Goal: Task Accomplishment & Management: Manage account settings

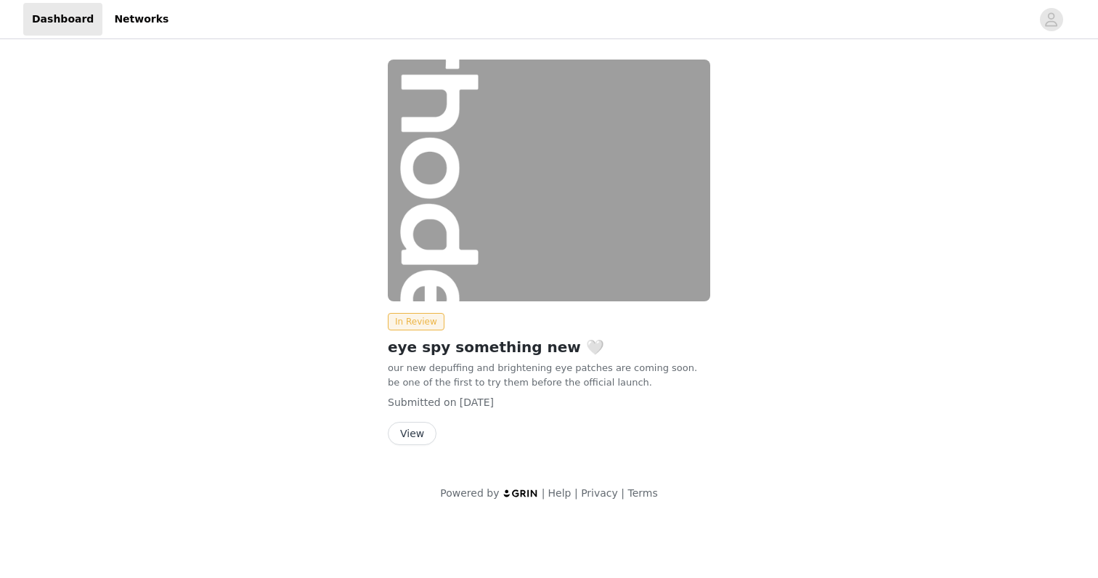
click at [418, 435] on button "View" at bounding box center [412, 433] width 49 height 23
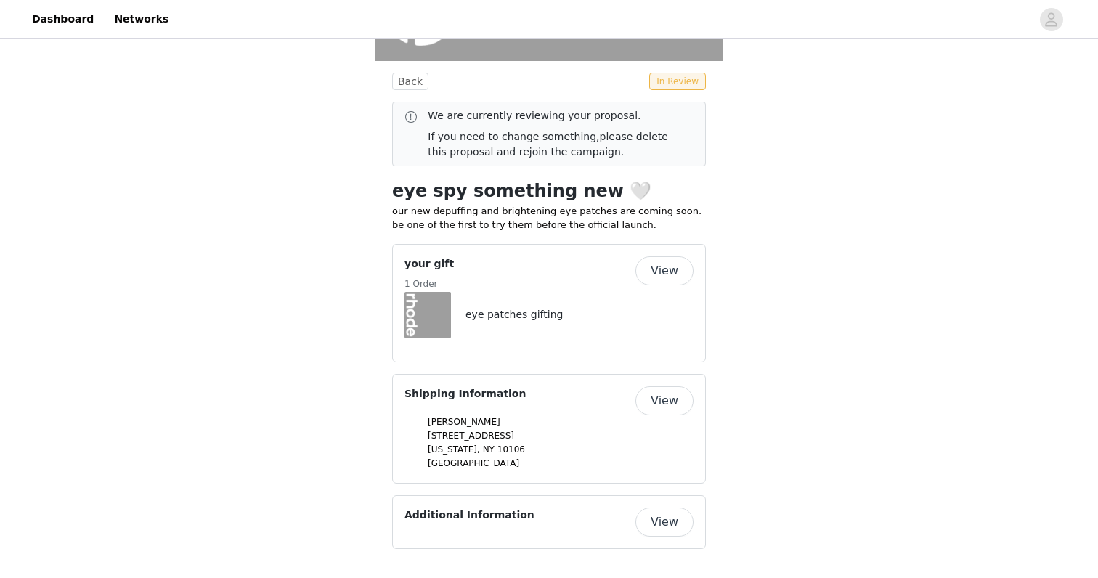
scroll to position [330, 0]
click at [658, 401] on button "View" at bounding box center [664, 401] width 58 height 29
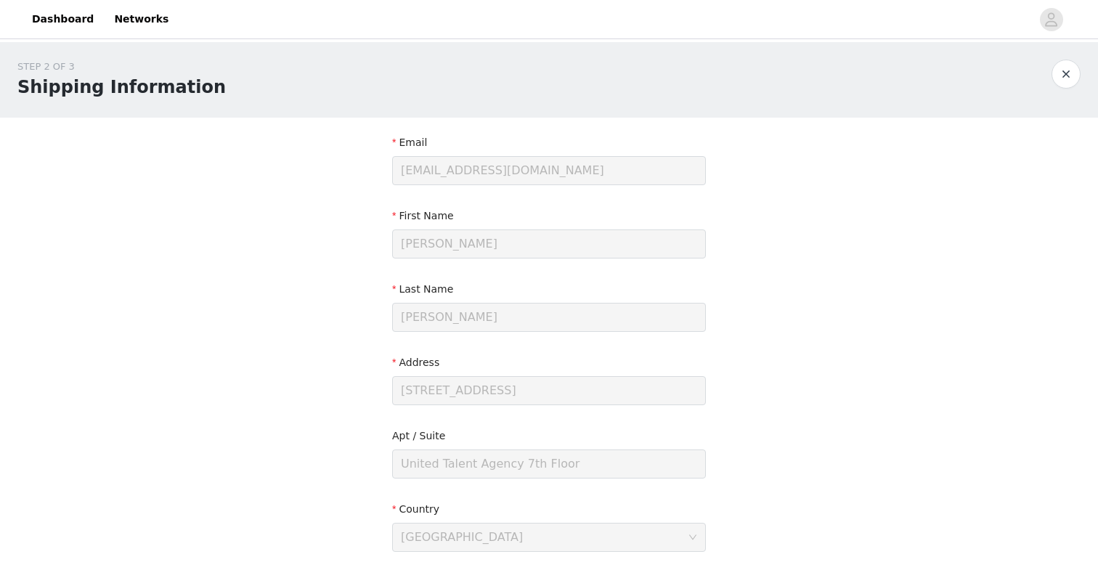
click at [1069, 84] on button "button" at bounding box center [1065, 74] width 29 height 29
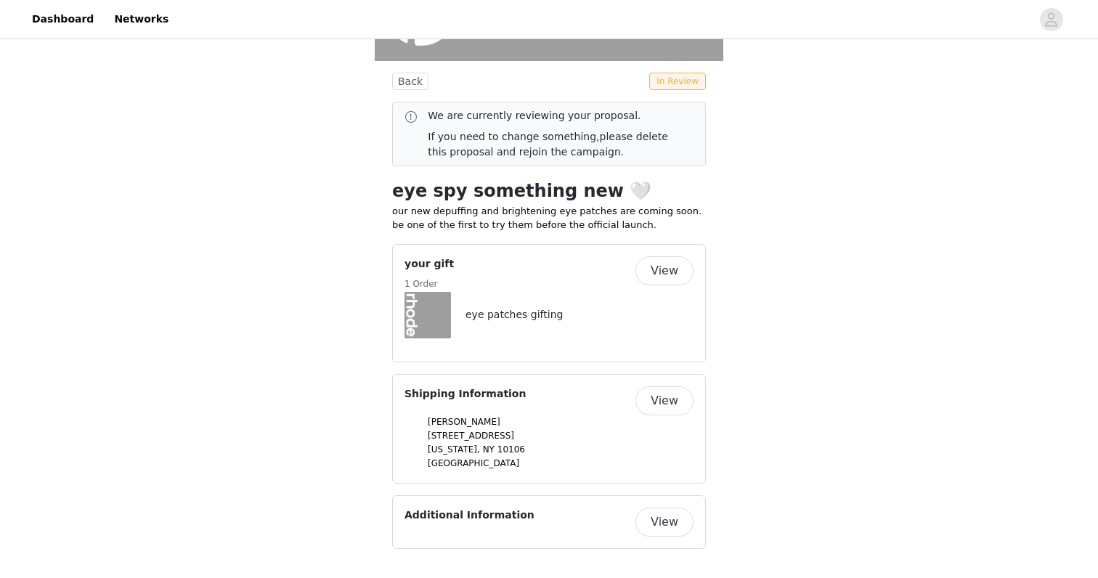
scroll to position [330, 0]
click at [678, 526] on button "View" at bounding box center [664, 522] width 58 height 29
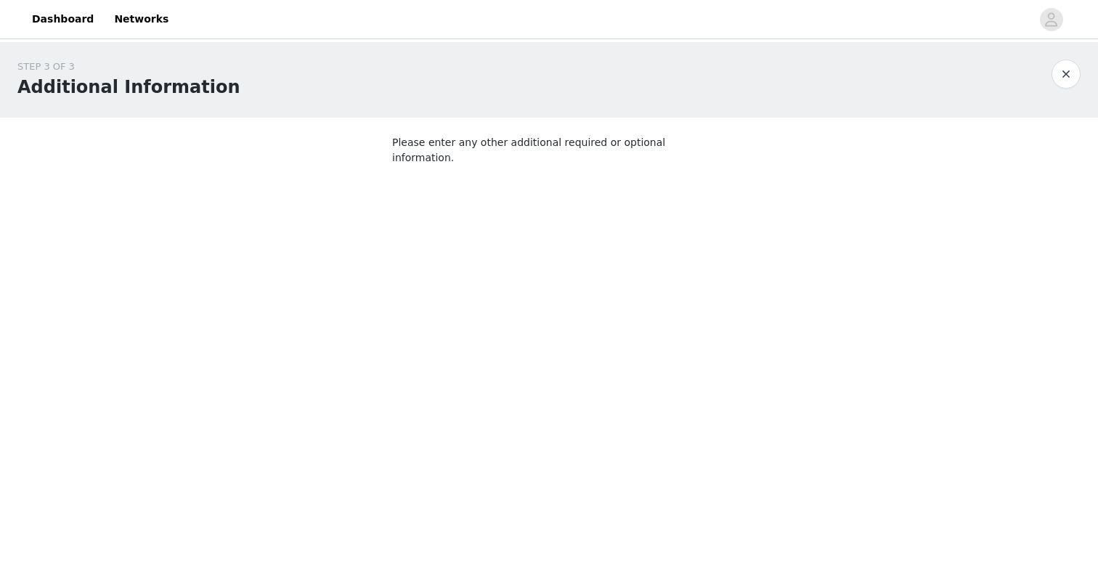
click at [522, 140] on p "Please enter any other additional required or optional information." at bounding box center [549, 150] width 314 height 30
click at [523, 275] on body "Dashboard Networks STEP 3 OF 3 Additional Information Please enter any other ad…" at bounding box center [549, 289] width 1098 height 578
click at [1072, 78] on button "button" at bounding box center [1065, 74] width 29 height 29
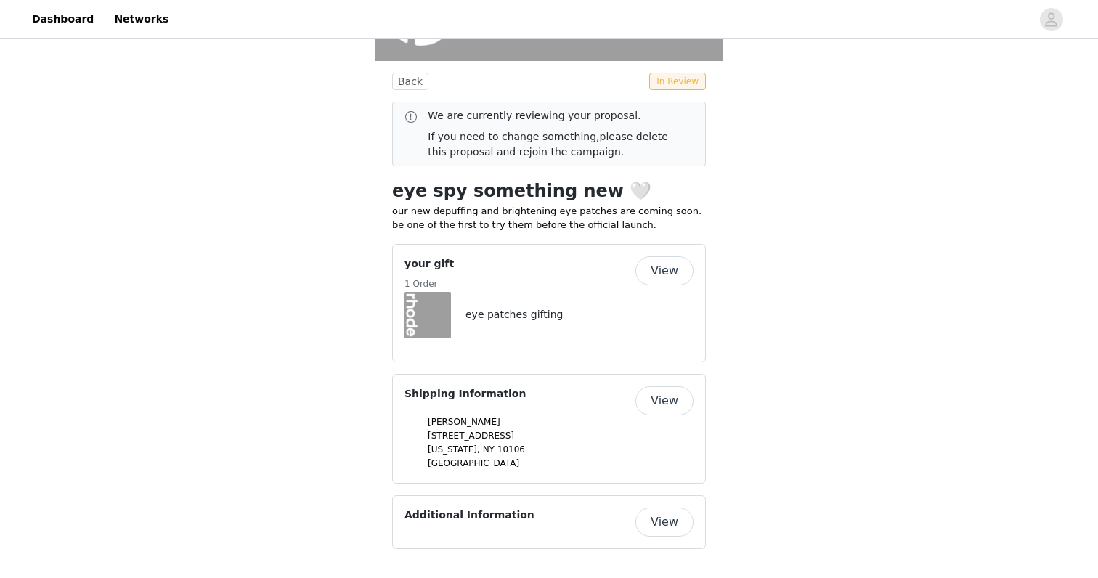
scroll to position [330, 0]
click at [656, 404] on button "View" at bounding box center [664, 401] width 58 height 29
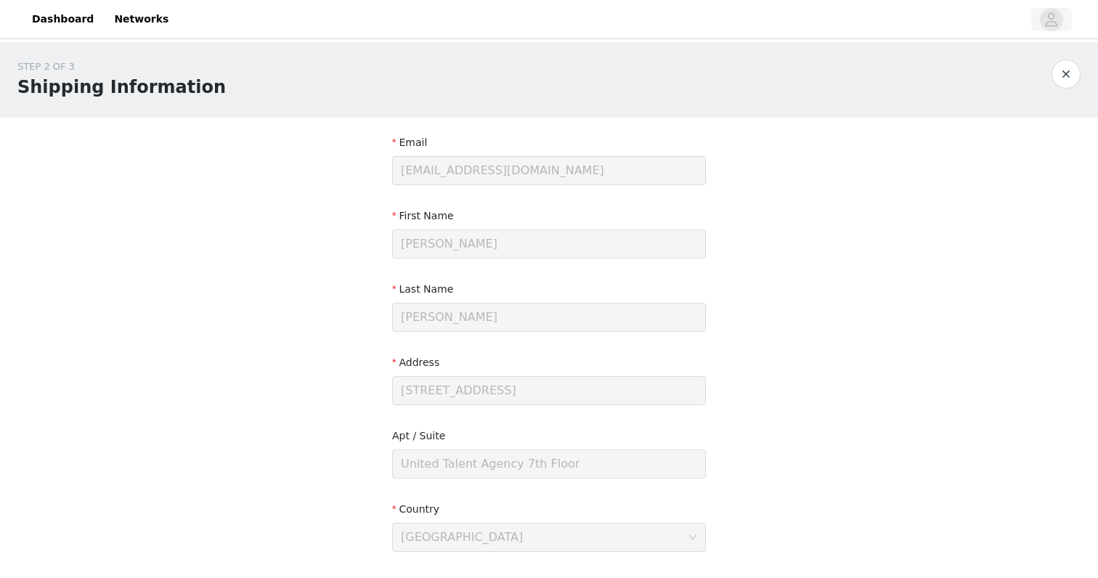
click at [1051, 14] on icon "avatar" at bounding box center [1051, 19] width 14 height 23
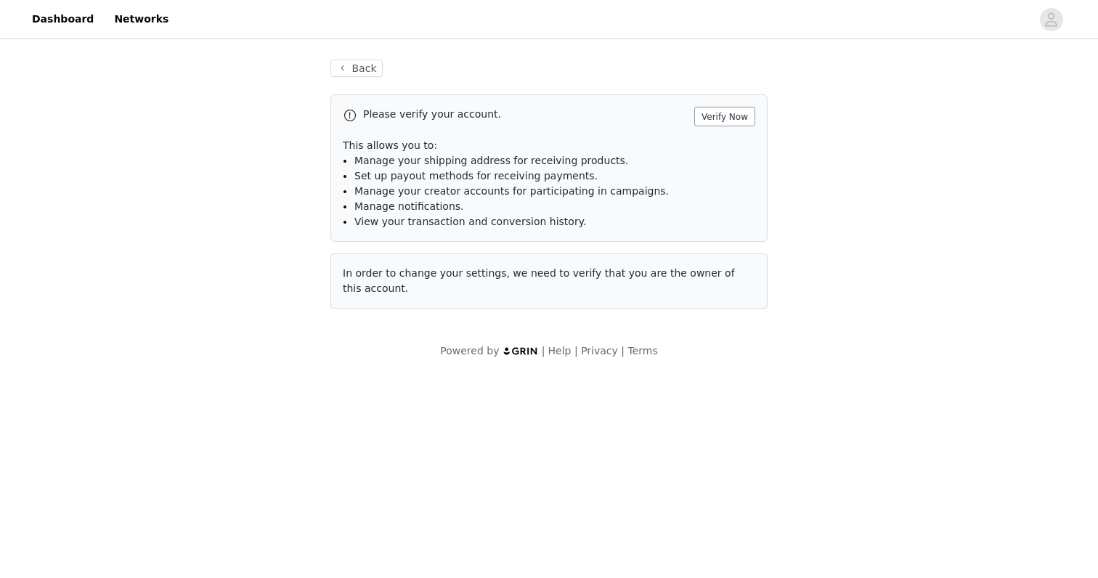
click at [741, 113] on button "Verify Now" at bounding box center [724, 117] width 61 height 20
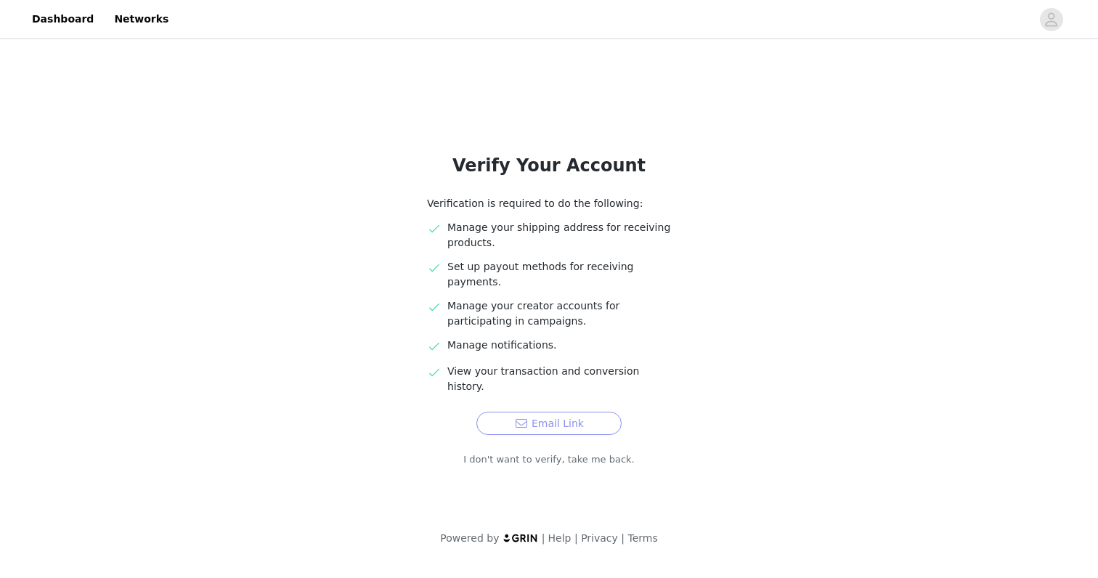
click at [600, 412] on button "Email Link" at bounding box center [548, 423] width 145 height 23
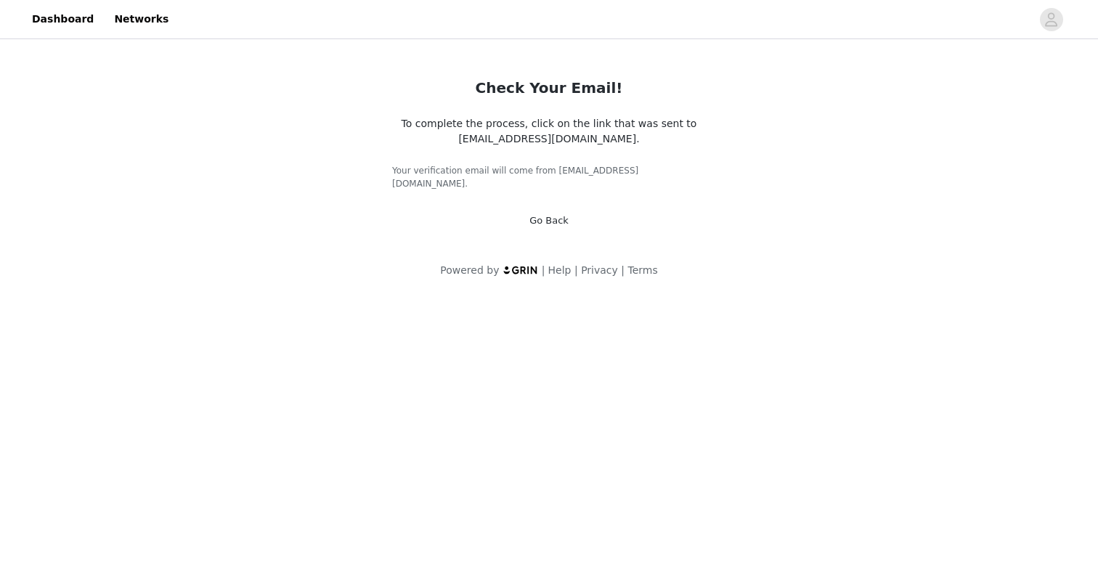
drag, startPoint x: 576, startPoint y: 143, endPoint x: 365, endPoint y: 133, distance: 210.8
click at [365, 133] on div "Check Your Email! To complete the process, click on the link that was sent to […" at bounding box center [549, 168] width 1098 height 253
copy span "[EMAIL_ADDRESS][DOMAIN_NAME]."
